Goal: Task Accomplishment & Management: Manage account settings

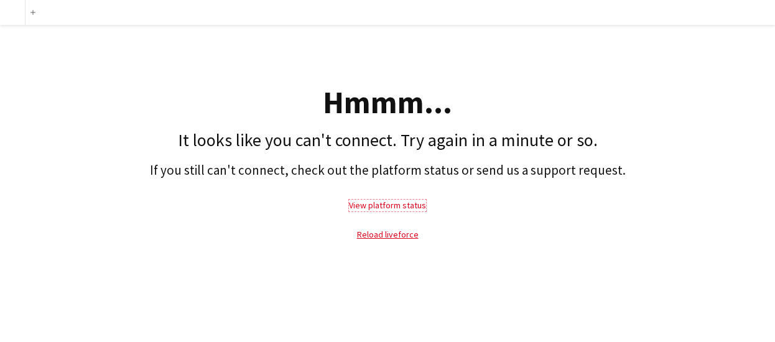
click at [386, 203] on link "View platform status" at bounding box center [387, 205] width 77 height 11
click at [377, 234] on link "Reload liveforce" at bounding box center [388, 234] width 62 height 11
click at [399, 231] on link "Reload liveforce" at bounding box center [388, 234] width 62 height 11
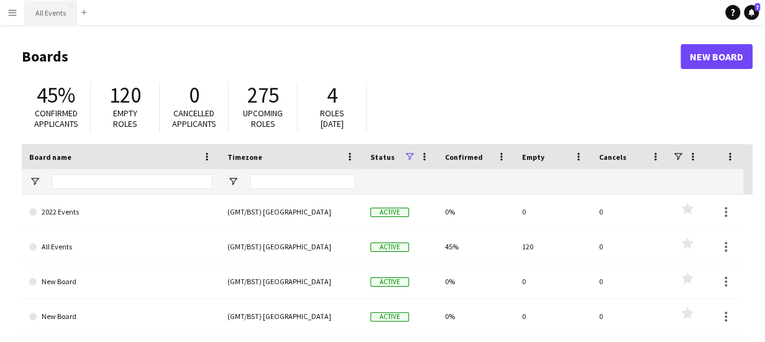
click at [51, 18] on button "All Events Close" at bounding box center [50, 13] width 51 height 24
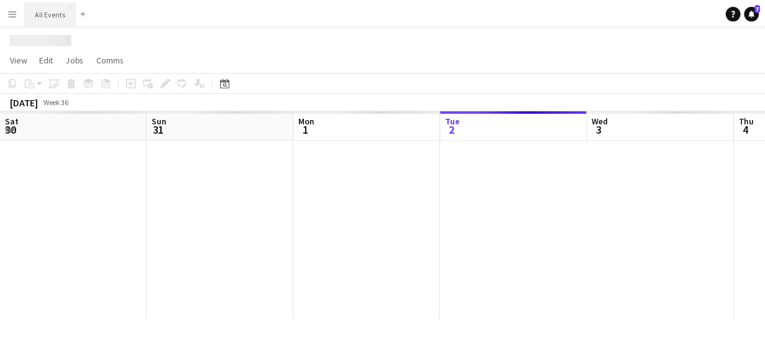
scroll to position [0, 297]
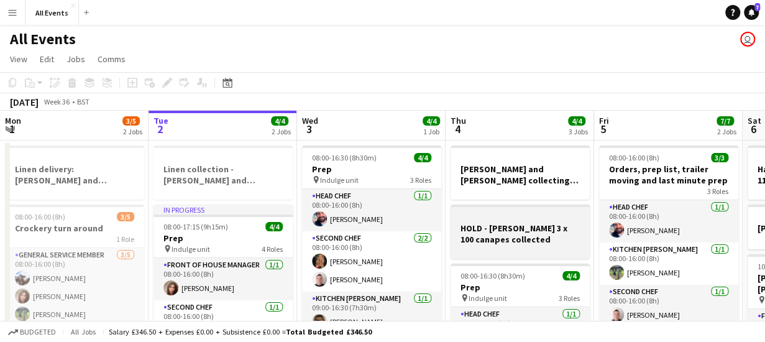
click at [491, 232] on h3 "HOLD - [PERSON_NAME] 3 x 100 canapes collected" at bounding box center [520, 234] width 139 height 22
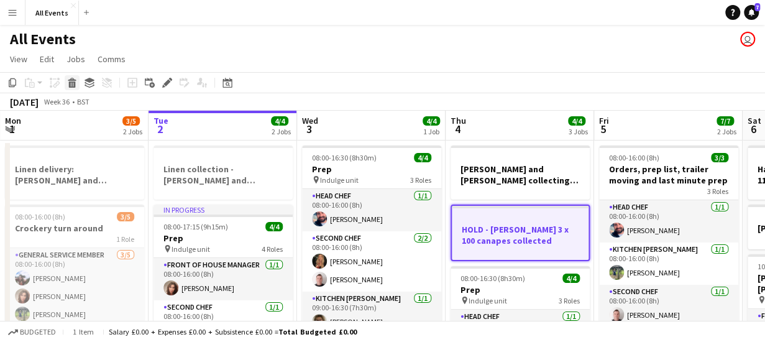
click at [72, 81] on icon "Delete" at bounding box center [72, 83] width 10 height 10
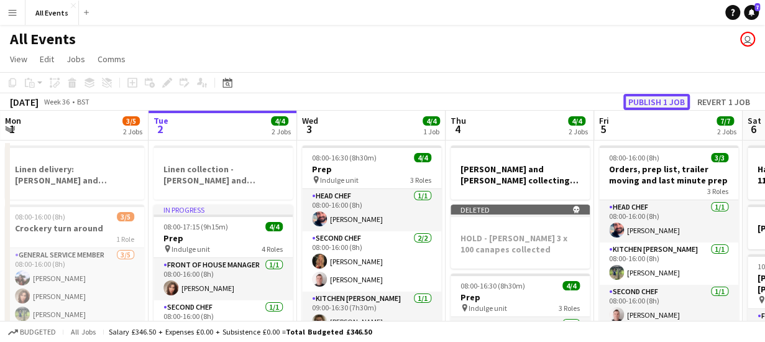
click at [670, 100] on button "Publish 1 job" at bounding box center [657, 102] width 67 height 16
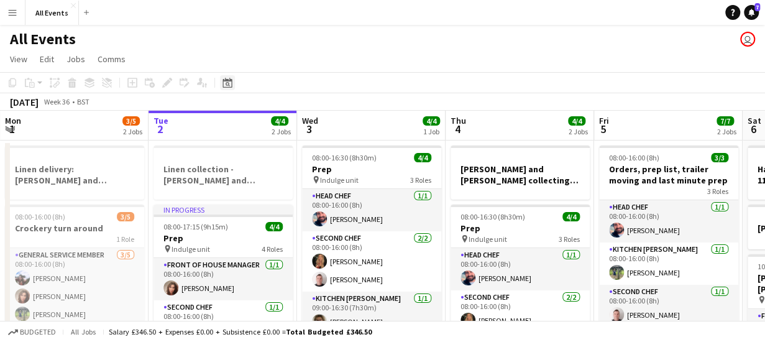
click at [226, 88] on div "Date picker" at bounding box center [227, 82] width 15 height 15
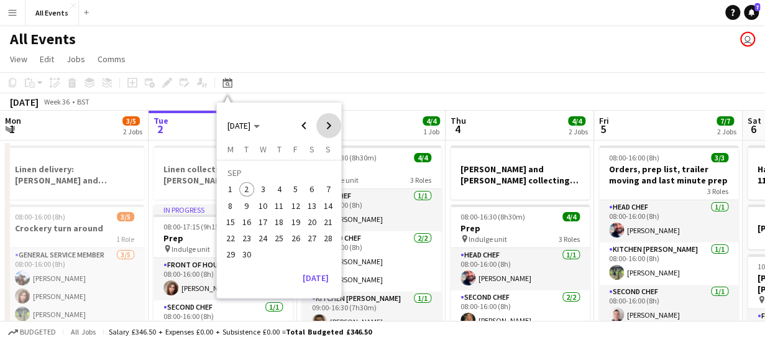
click at [330, 124] on span "Next month" at bounding box center [328, 125] width 25 height 25
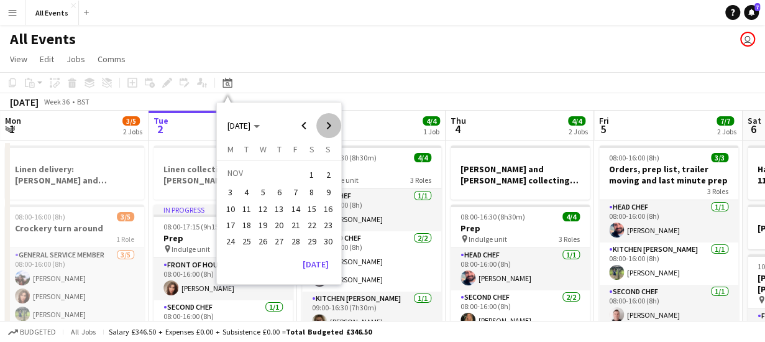
click at [330, 124] on span "Next month" at bounding box center [328, 125] width 25 height 25
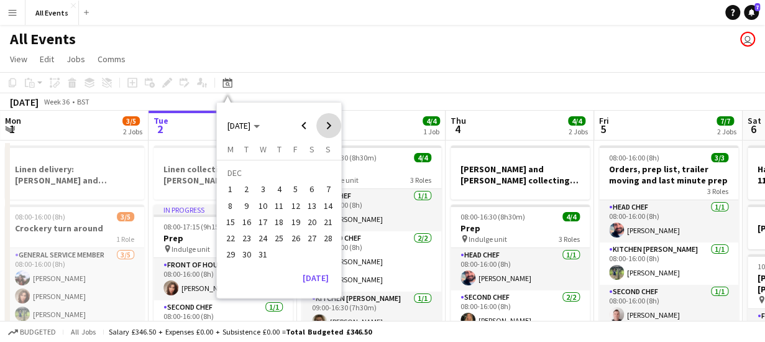
click at [330, 124] on span "Next month" at bounding box center [328, 125] width 25 height 25
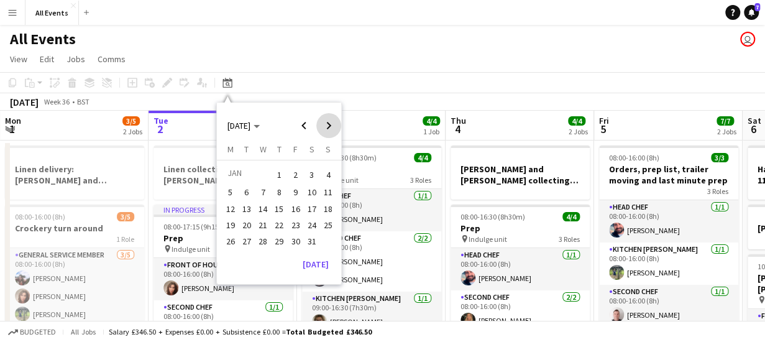
click at [330, 124] on span "Next month" at bounding box center [328, 125] width 25 height 25
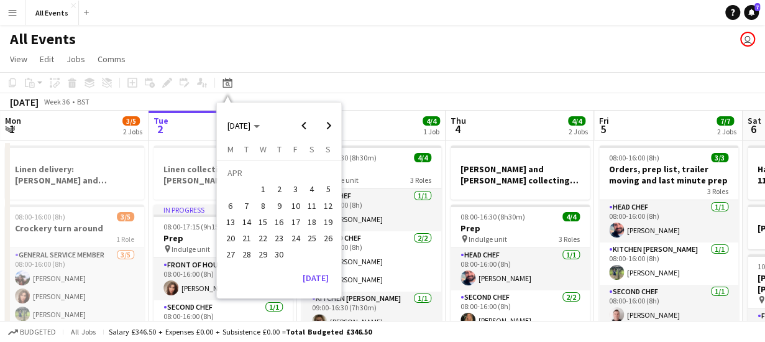
click at [311, 238] on span "25" at bounding box center [312, 238] width 15 height 15
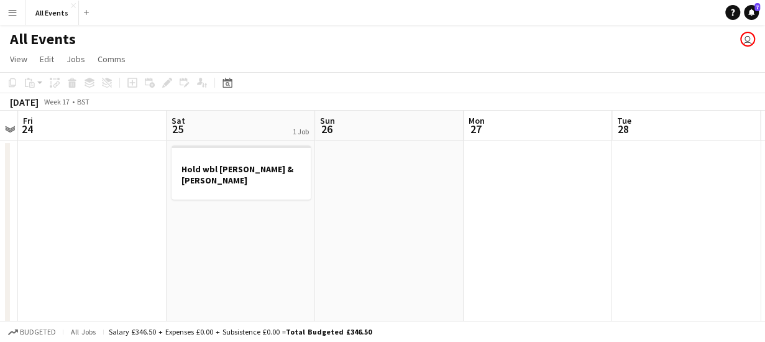
click at [357, 170] on app-date-cell at bounding box center [389, 342] width 149 height 402
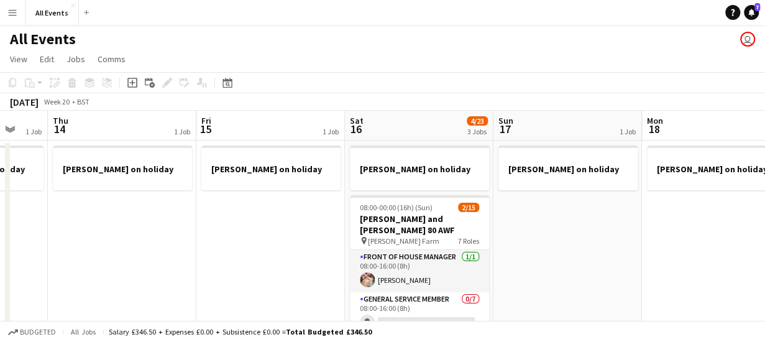
scroll to position [0, 415]
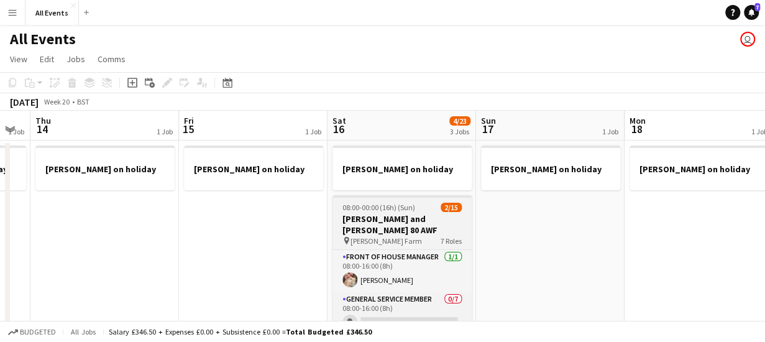
click at [382, 223] on h3 "[PERSON_NAME] and [PERSON_NAME] 80 AWF" at bounding box center [402, 224] width 139 height 22
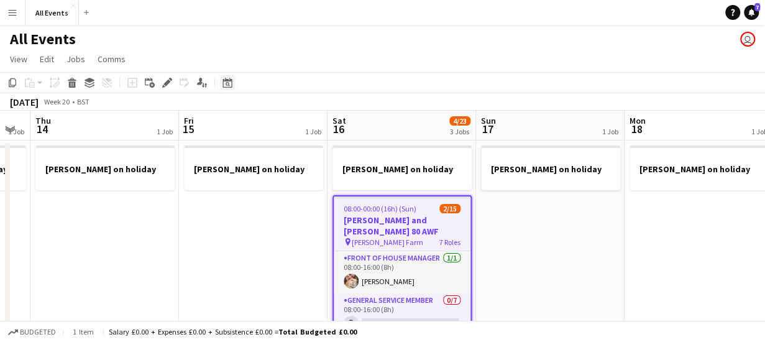
click at [225, 85] on icon "Date picker" at bounding box center [228, 83] width 10 height 10
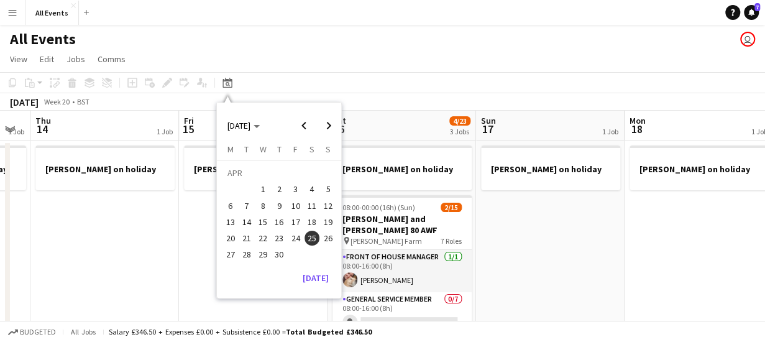
click at [311, 238] on span "25" at bounding box center [312, 238] width 15 height 15
click at [298, 237] on span "24" at bounding box center [296, 238] width 15 height 15
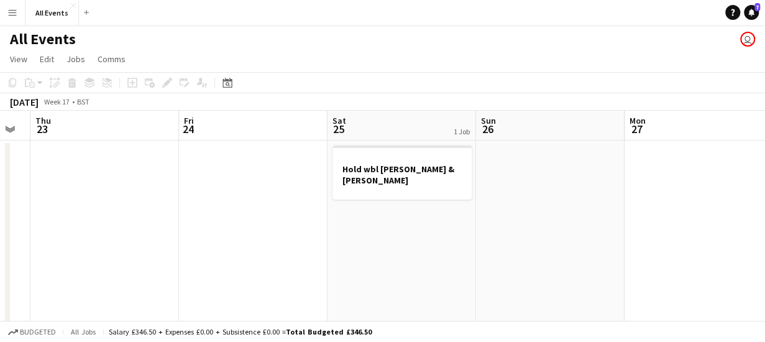
scroll to position [0, 428]
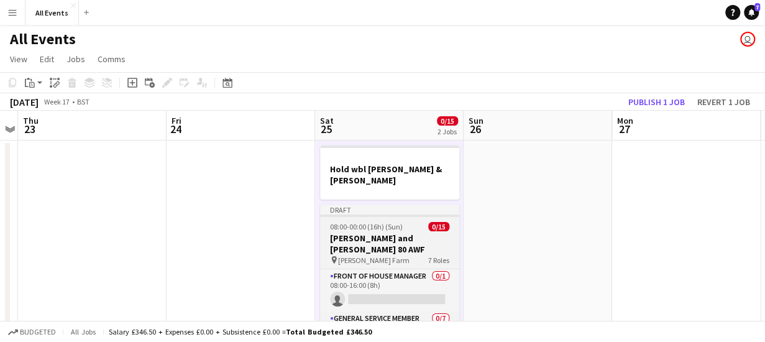
click at [369, 233] on h3 "[PERSON_NAME] and [PERSON_NAME] 80 AWF" at bounding box center [389, 244] width 139 height 22
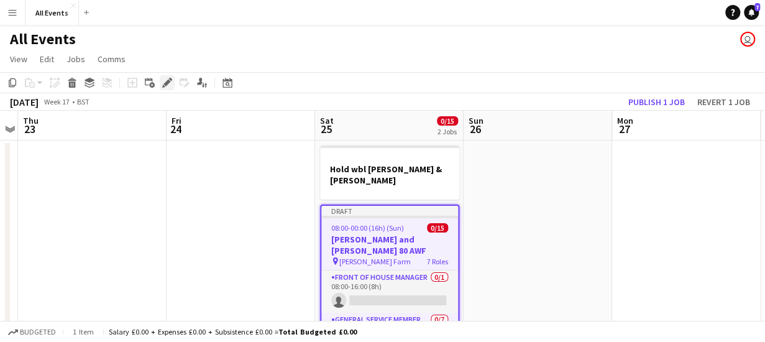
click at [167, 81] on icon at bounding box center [167, 83] width 7 height 7
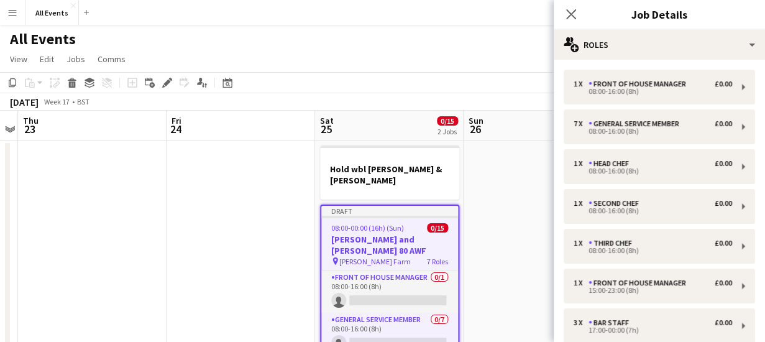
scroll to position [127, 0]
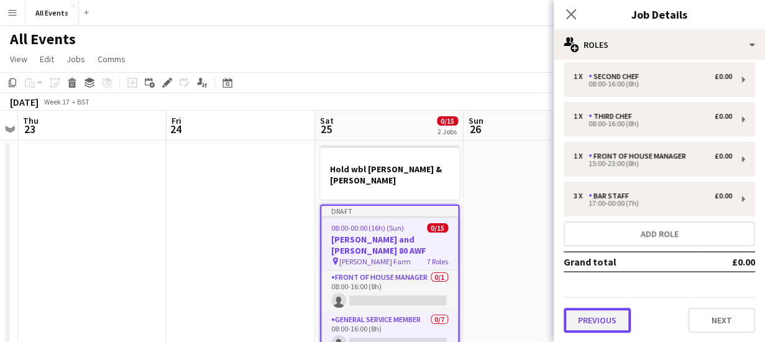
click at [613, 318] on button "Previous" at bounding box center [597, 320] width 67 height 25
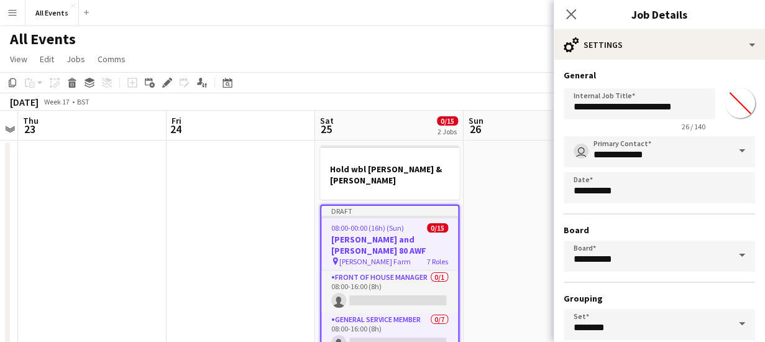
scroll to position [0, 0]
click at [690, 106] on input "**********" at bounding box center [640, 103] width 152 height 31
type input "*"
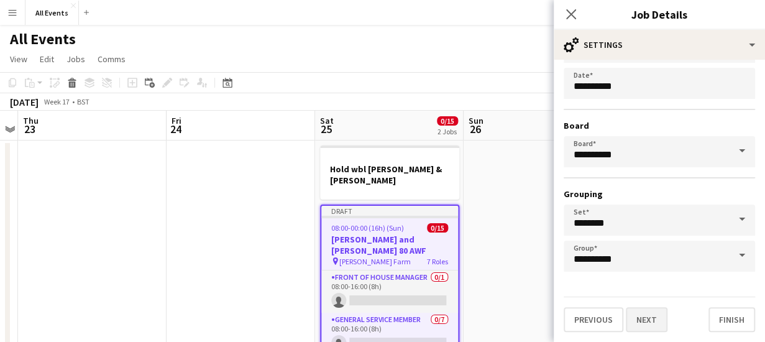
type input "**********"
click at [658, 321] on button "Next" at bounding box center [647, 319] width 42 height 25
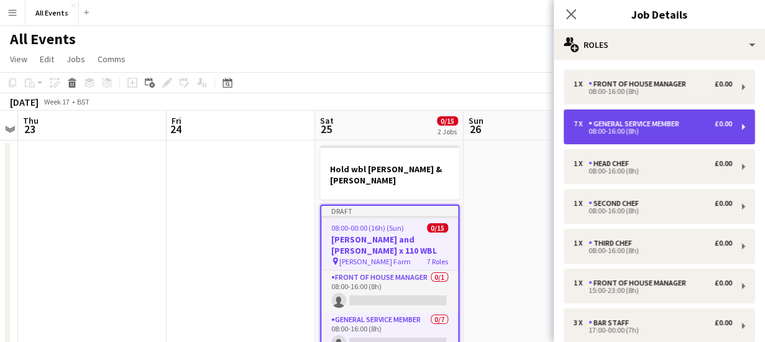
click at [658, 126] on div "General service member" at bounding box center [637, 123] width 96 height 9
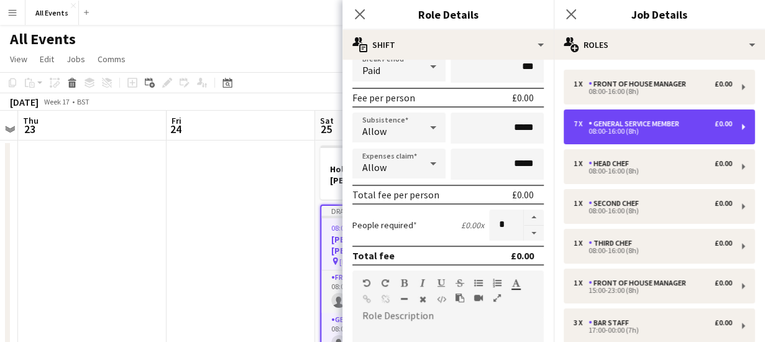
scroll to position [167, 0]
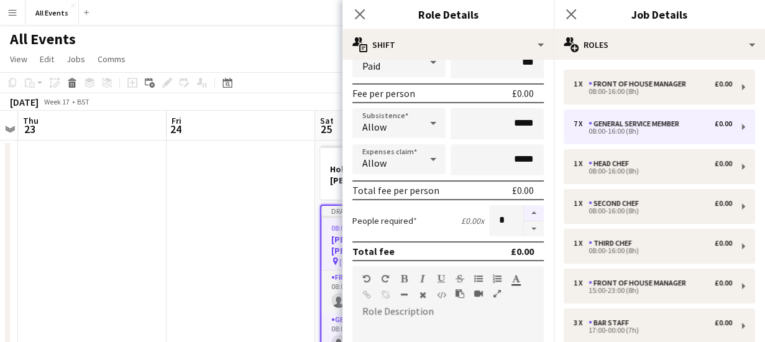
click at [524, 212] on button "button" at bounding box center [534, 213] width 20 height 16
type input "*"
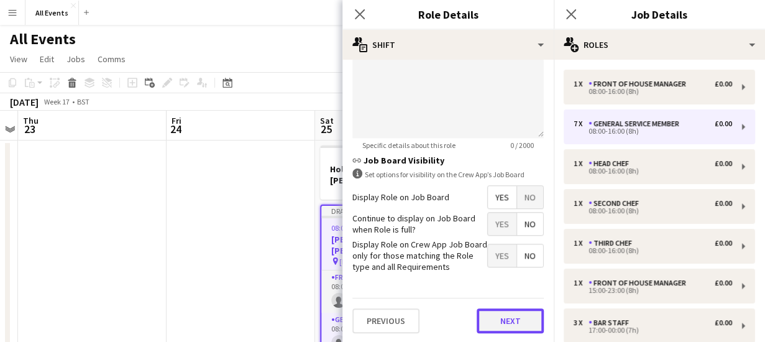
click at [512, 320] on button "Next" at bounding box center [510, 320] width 67 height 25
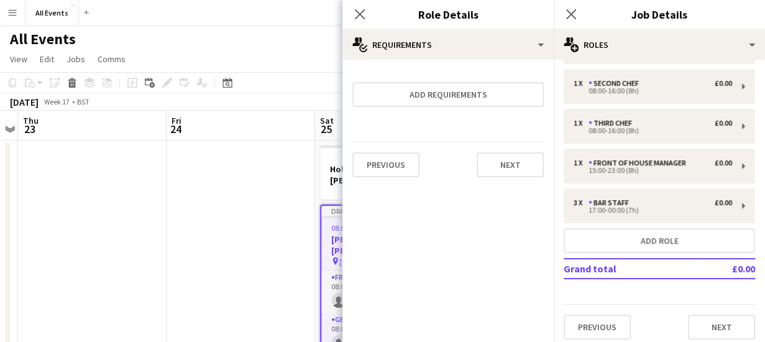
scroll to position [127, 0]
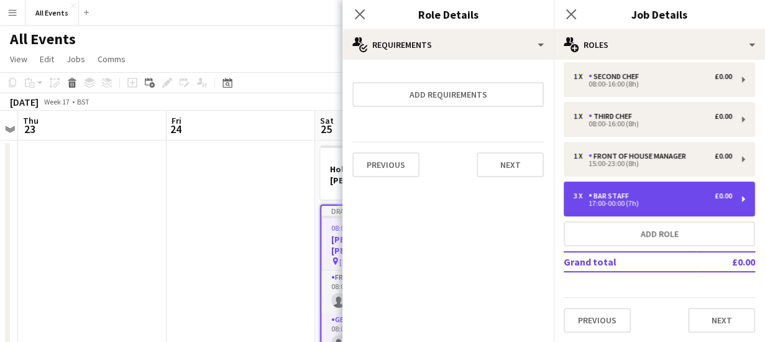
click at [612, 192] on div "Bar Staff" at bounding box center [611, 196] width 45 height 9
type input "*********"
type input "*****"
type input "*"
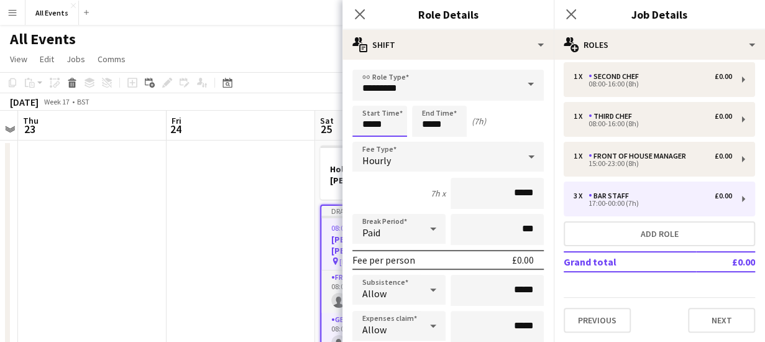
click at [391, 121] on input "*****" at bounding box center [380, 121] width 55 height 31
click at [393, 98] on div at bounding box center [392, 99] width 25 height 12
type input "*****"
click at [393, 98] on div at bounding box center [392, 99] width 25 height 12
click at [458, 122] on input "*****" at bounding box center [439, 121] width 55 height 31
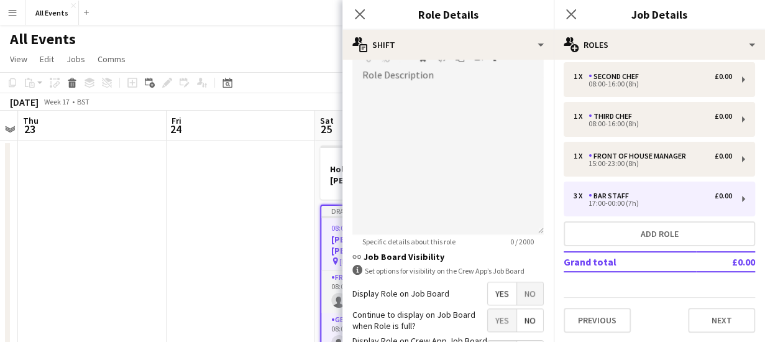
scroll to position [499, 0]
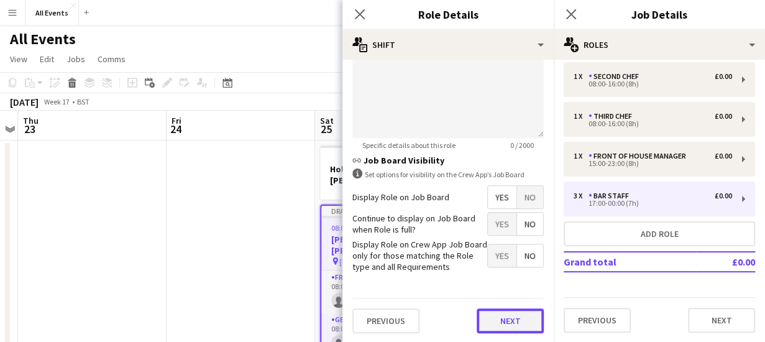
click at [517, 315] on button "Next" at bounding box center [510, 320] width 67 height 25
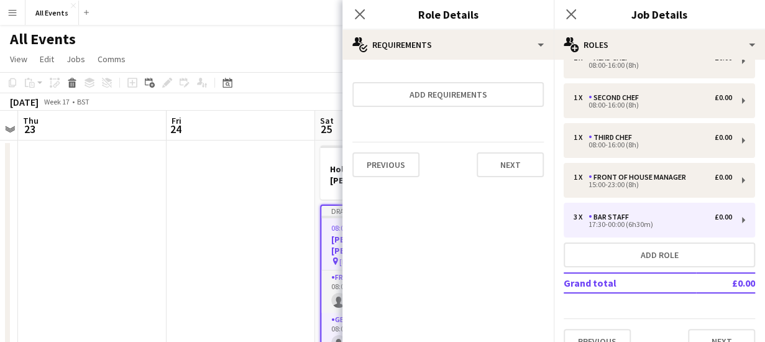
scroll to position [127, 0]
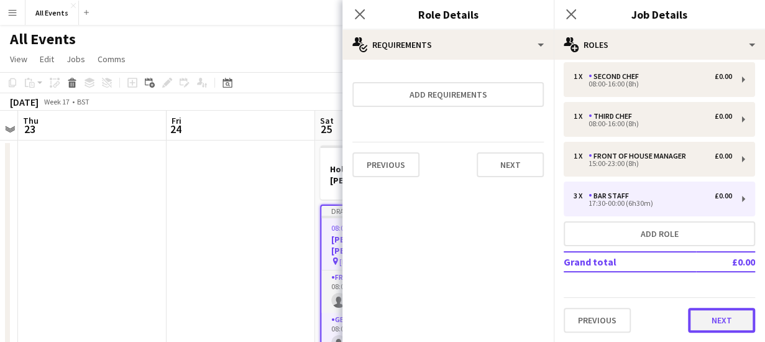
click at [716, 318] on button "Next" at bounding box center [721, 320] width 67 height 25
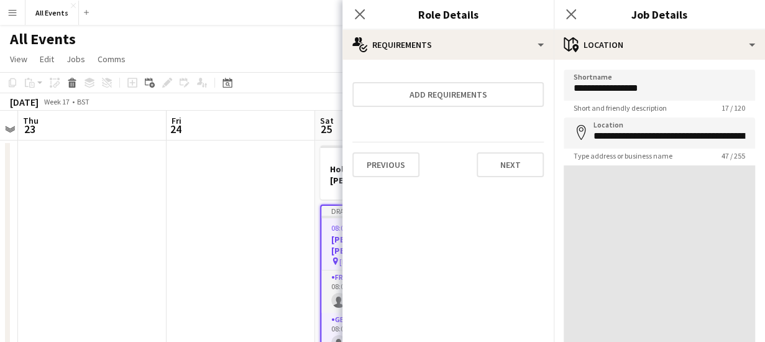
scroll to position [0, 0]
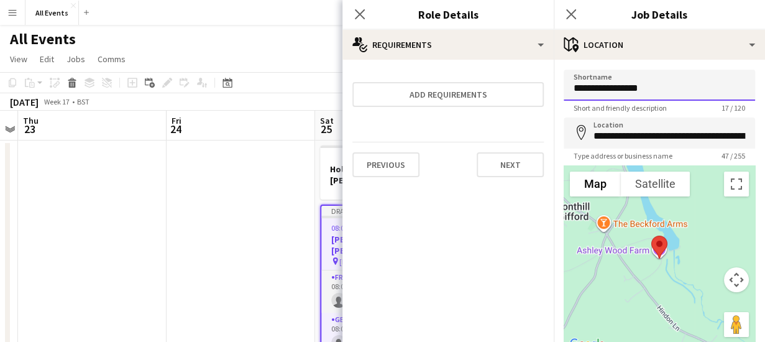
click at [663, 91] on input "**********" at bounding box center [660, 85] width 192 height 31
type input "*"
type input "**********"
click at [668, 139] on input "**********" at bounding box center [660, 133] width 192 height 31
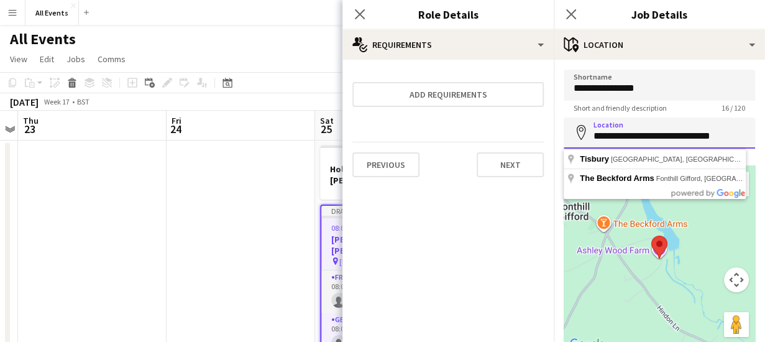
click at [714, 136] on input "**********" at bounding box center [660, 133] width 192 height 31
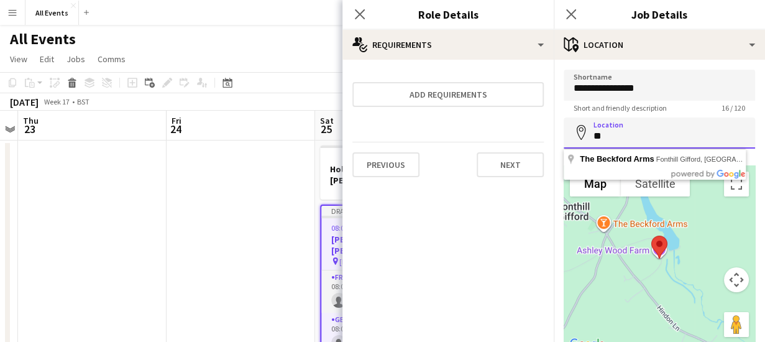
type input "*"
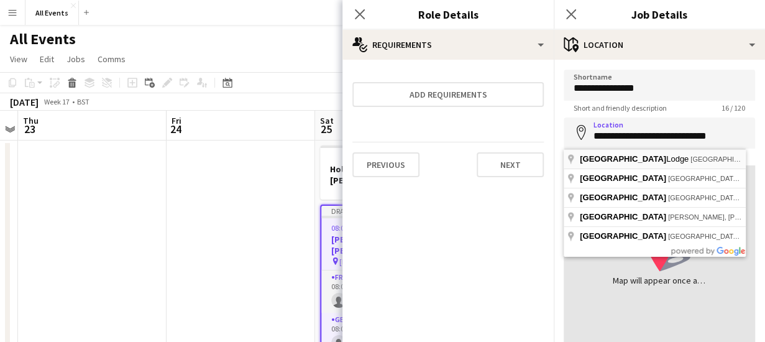
type input "**********"
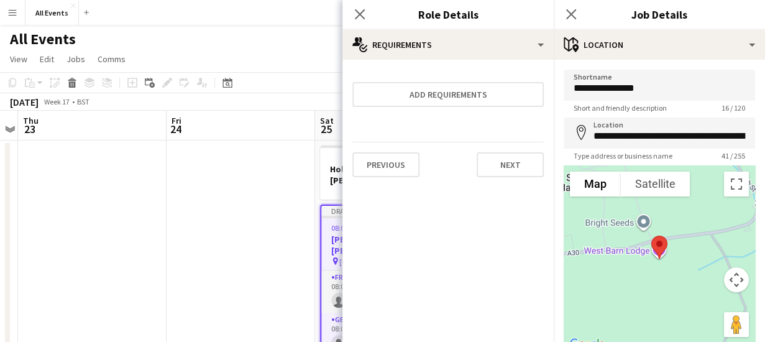
scroll to position [97, 0]
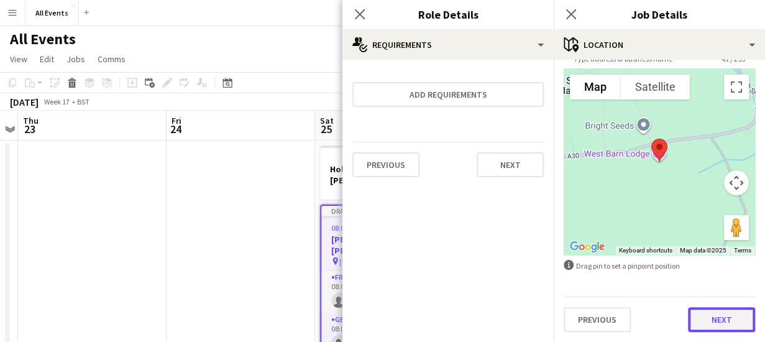
click at [716, 325] on button "Next" at bounding box center [721, 319] width 67 height 25
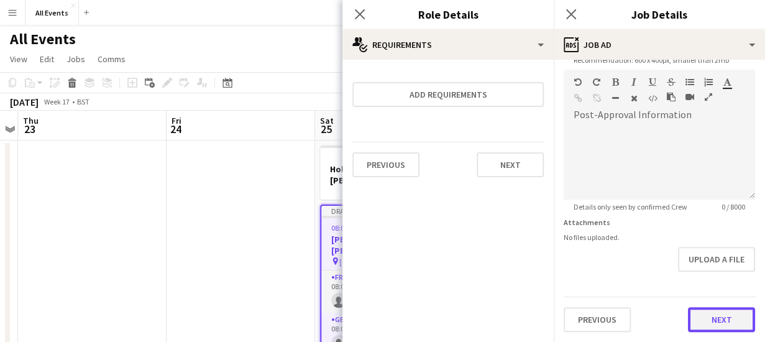
scroll to position [272, 0]
click at [715, 273] on form "**********" at bounding box center [659, 64] width 211 height 535
click at [709, 324] on button "Next" at bounding box center [721, 320] width 67 height 25
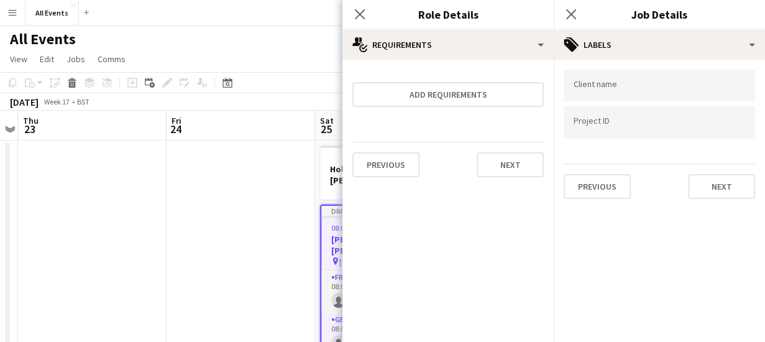
scroll to position [0, 0]
click at [700, 190] on button "Next" at bounding box center [721, 186] width 67 height 25
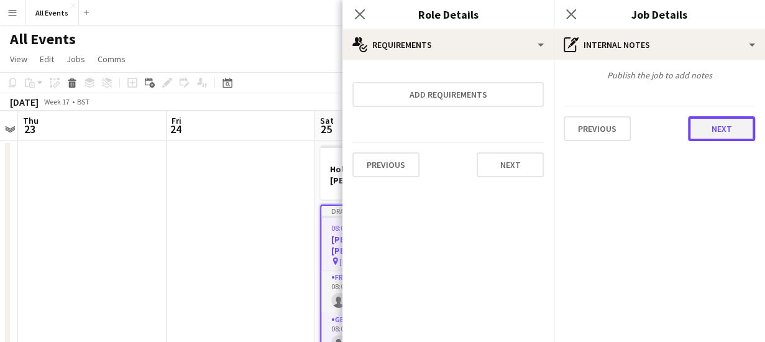
click at [708, 125] on button "Next" at bounding box center [721, 128] width 67 height 25
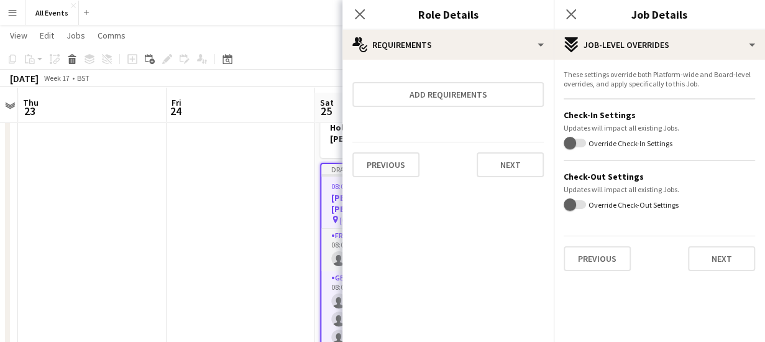
scroll to position [51, 0]
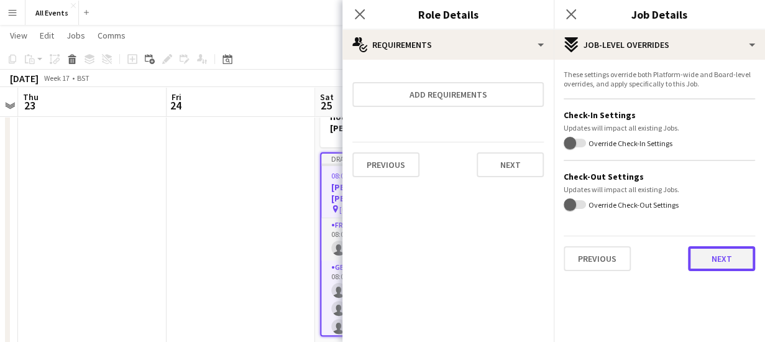
click at [711, 253] on button "Next" at bounding box center [721, 258] width 67 height 25
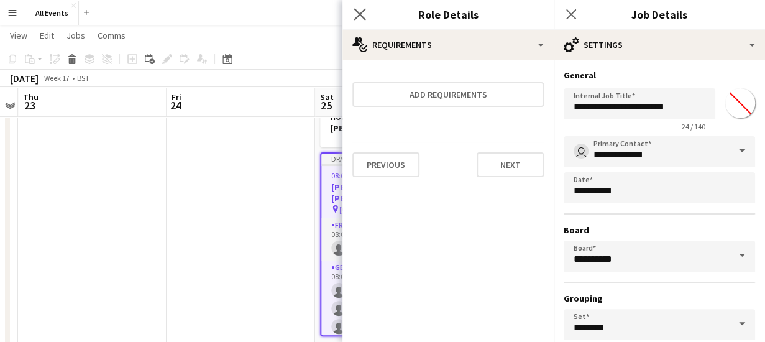
click at [353, 11] on app-icon "Close pop-in" at bounding box center [360, 15] width 18 height 18
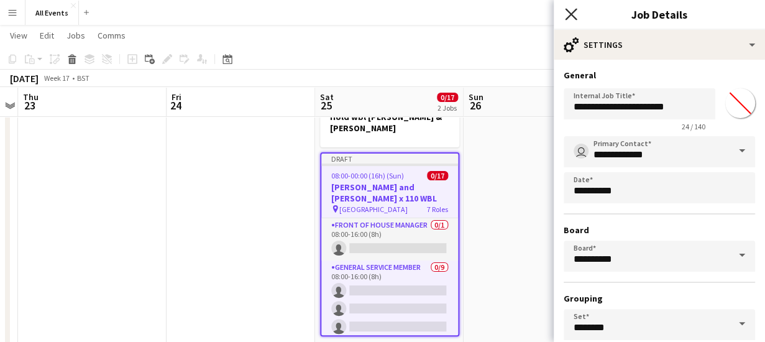
click at [572, 12] on icon "Close pop-in" at bounding box center [571, 14] width 12 height 12
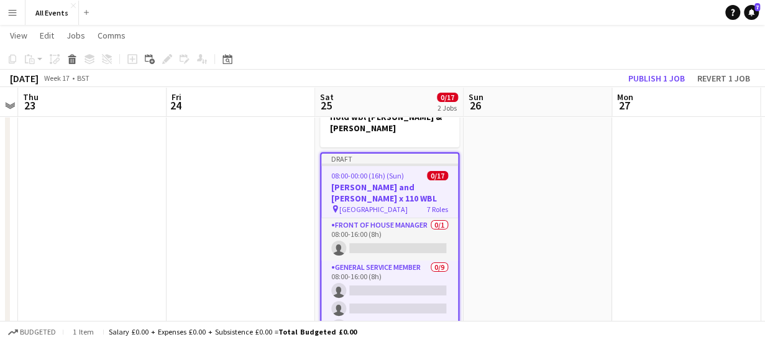
scroll to position [0, 0]
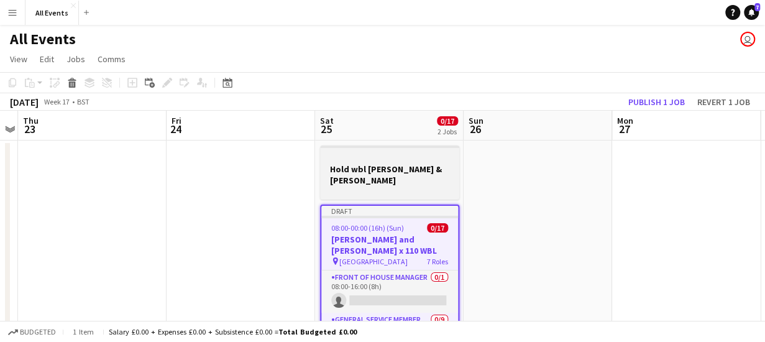
click at [422, 186] on div at bounding box center [389, 191] width 139 height 10
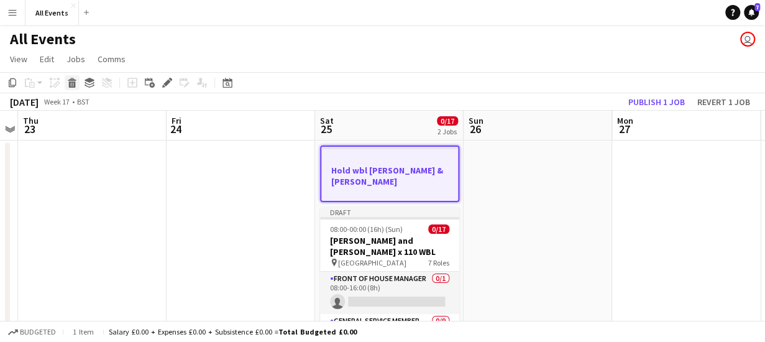
click at [72, 84] on icon at bounding box center [72, 84] width 7 height 6
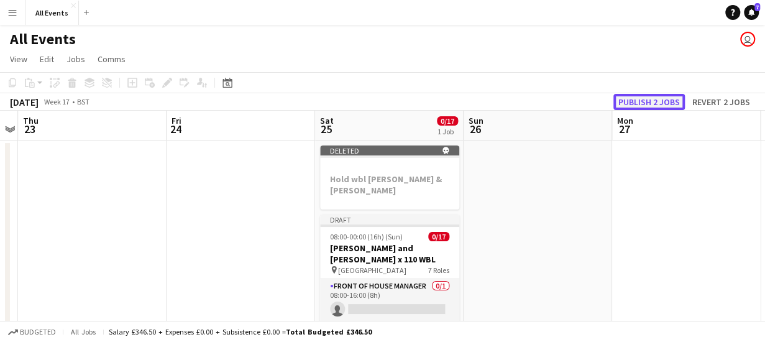
click at [655, 100] on button "Publish 2 jobs" at bounding box center [650, 102] width 72 height 16
